Goal: Find specific page/section: Find specific page/section

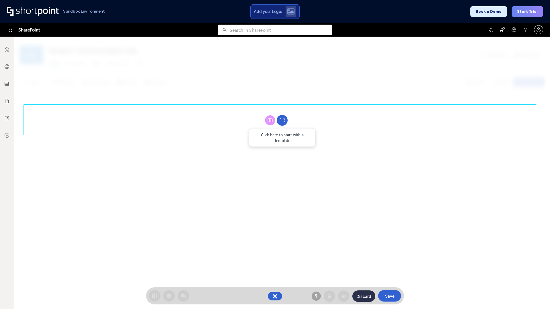
click at [282, 120] on circle at bounding box center [282, 120] width 11 height 11
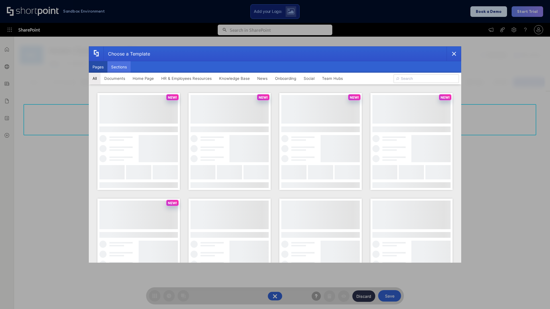
click at [119, 67] on button "Sections" at bounding box center [118, 66] width 23 height 11
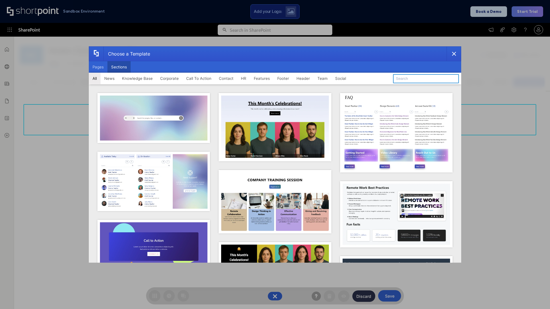
type input "Team News"
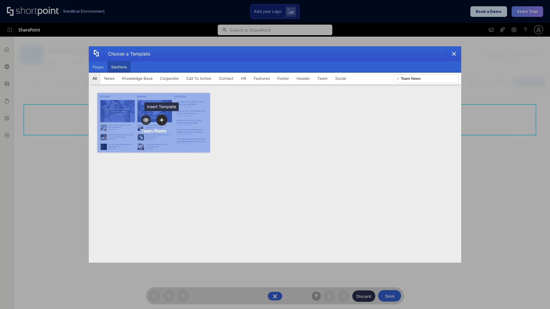
click at [162, 120] on icon "template selector" at bounding box center [162, 120] width 4 height 4
